Goal: Transaction & Acquisition: Purchase product/service

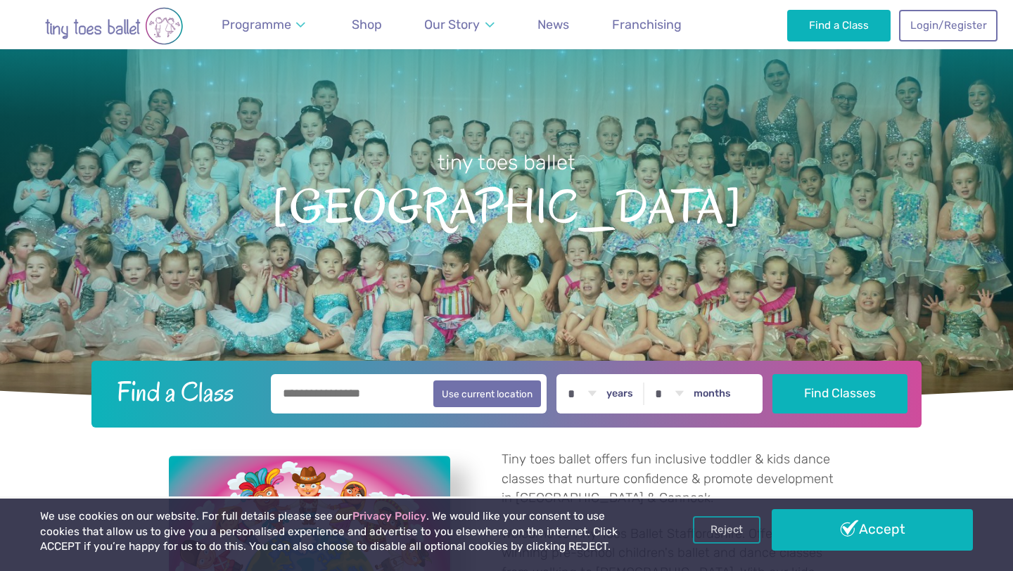
scroll to position [82, 0]
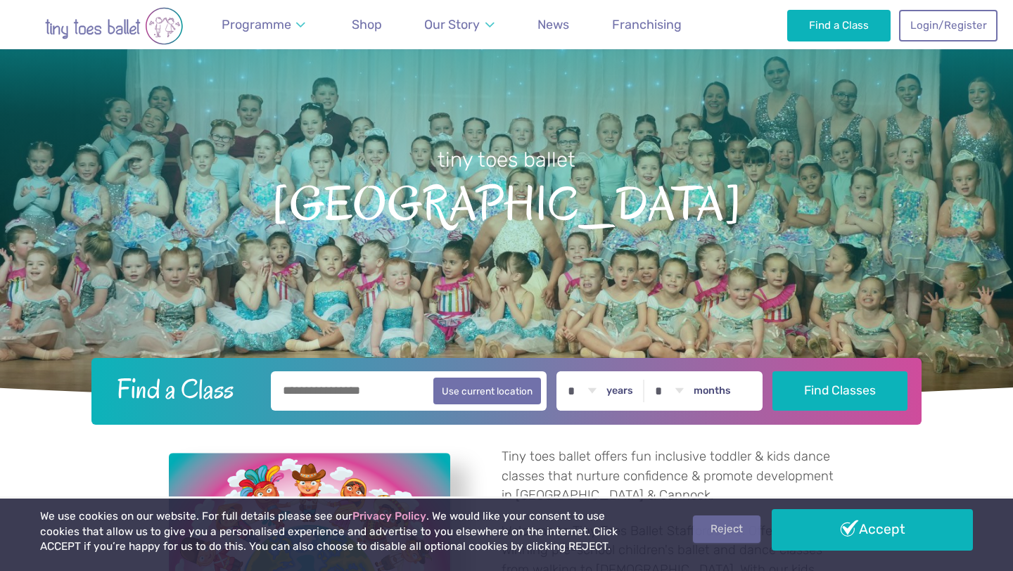
click at [698, 532] on link "Reject" at bounding box center [727, 529] width 68 height 27
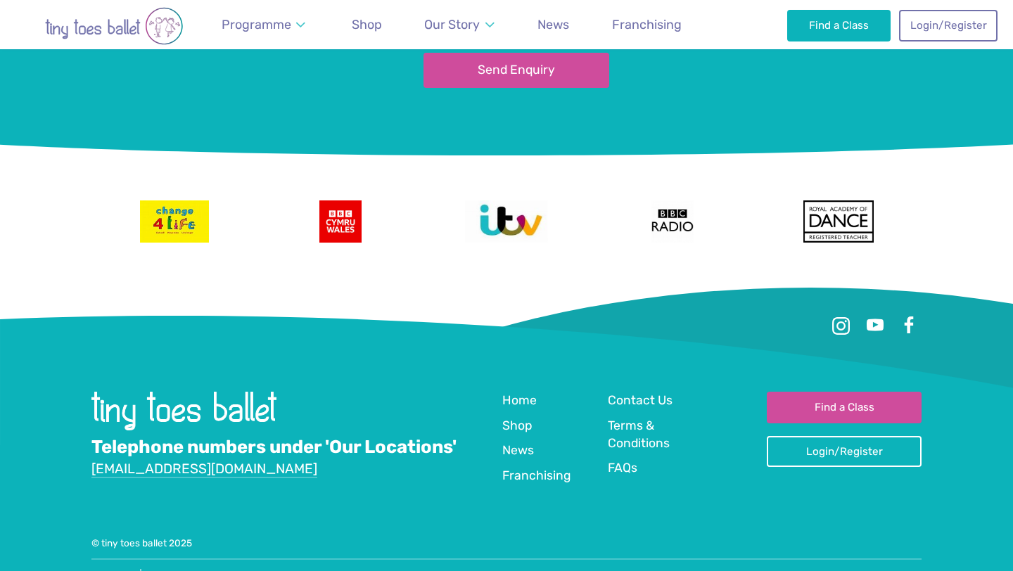
scroll to position [3120, 0]
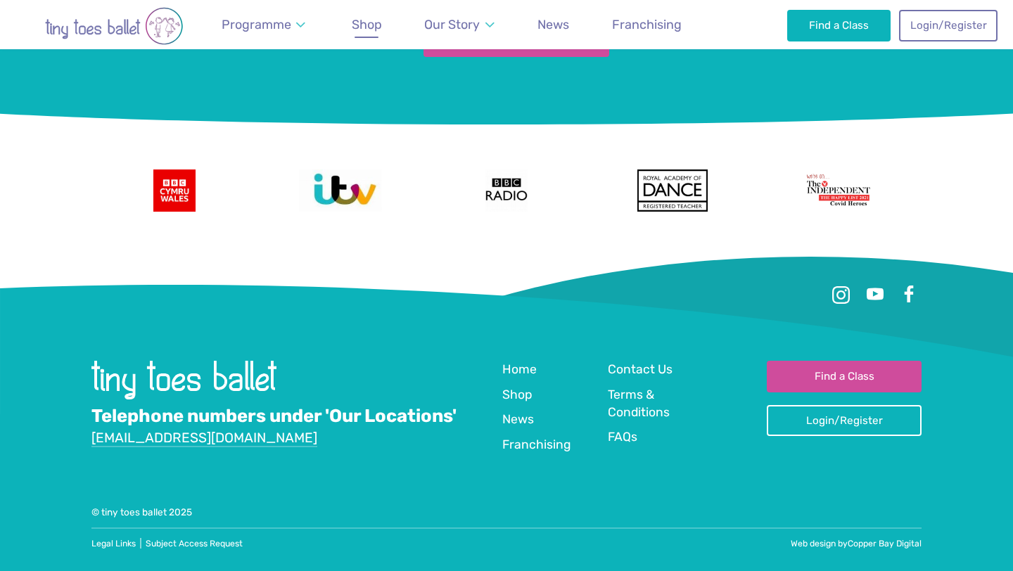
click at [369, 30] on span "Shop" at bounding box center [367, 24] width 30 height 15
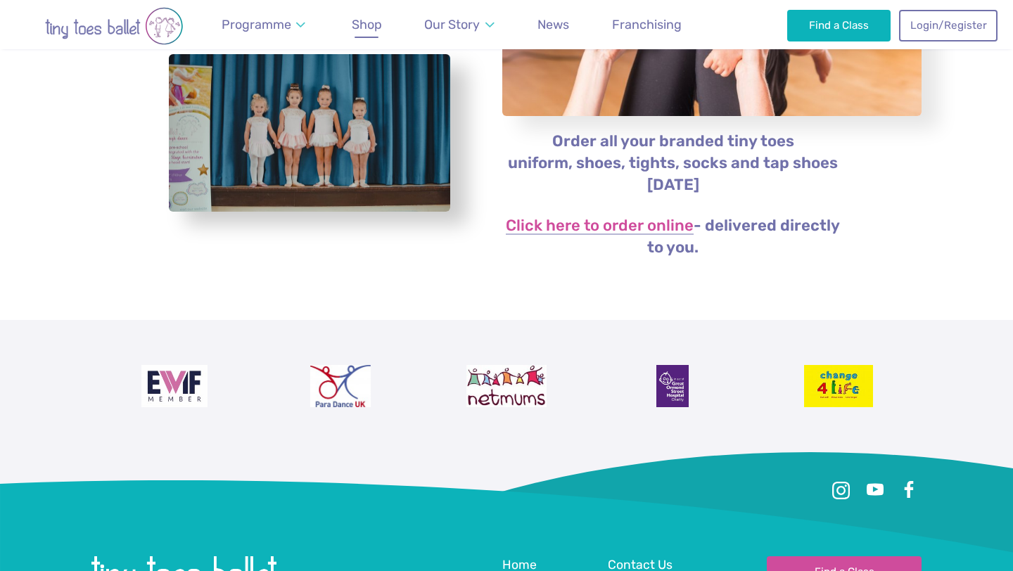
scroll to position [283, 0]
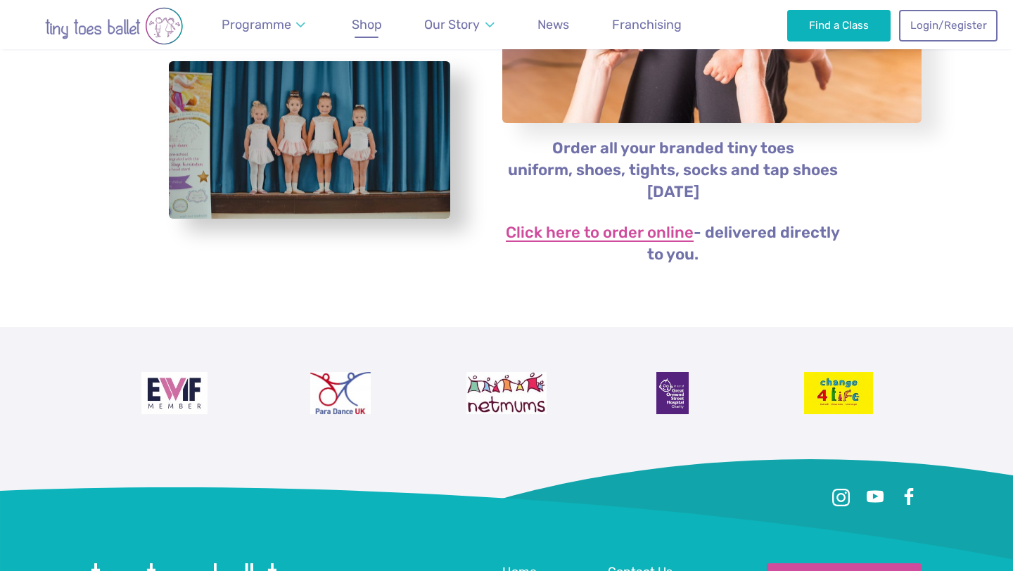
click at [575, 228] on link "Click here to order online" at bounding box center [600, 233] width 188 height 17
